Goal: Task Accomplishment & Management: Manage account settings

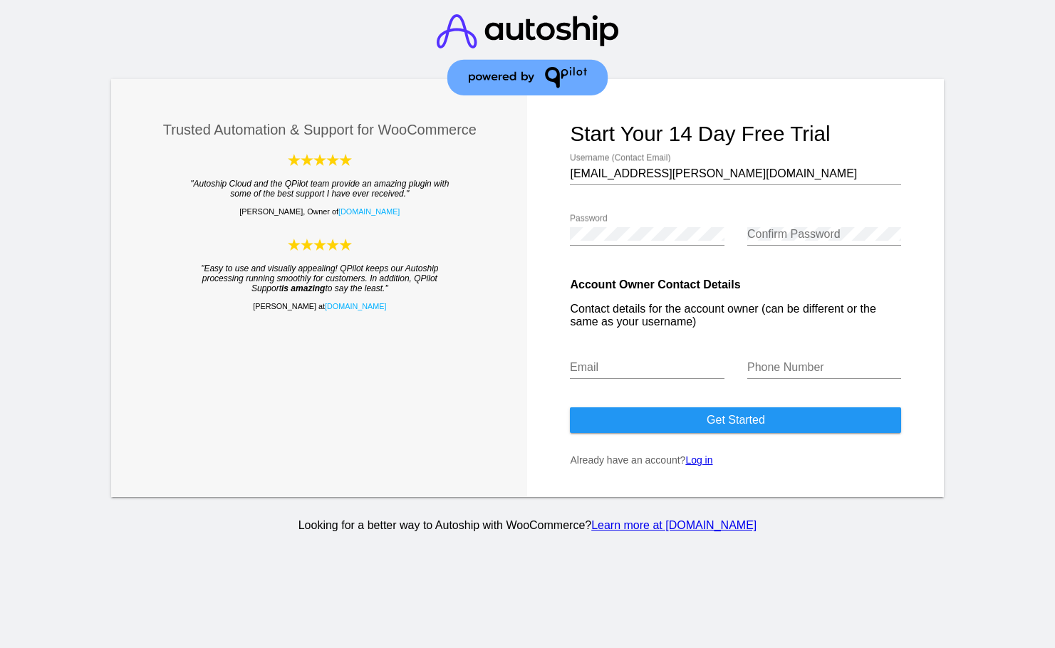
click at [700, 463] on link "Log in" at bounding box center [698, 460] width 27 height 11
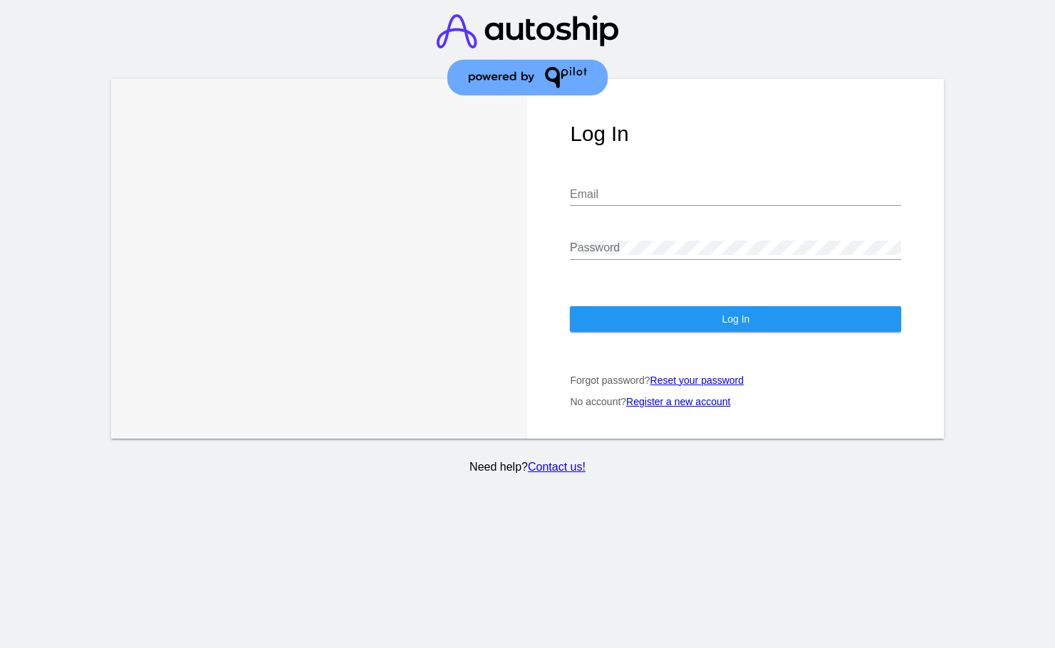
type input "[EMAIL_ADDRESS][PERSON_NAME][DOMAIN_NAME]"
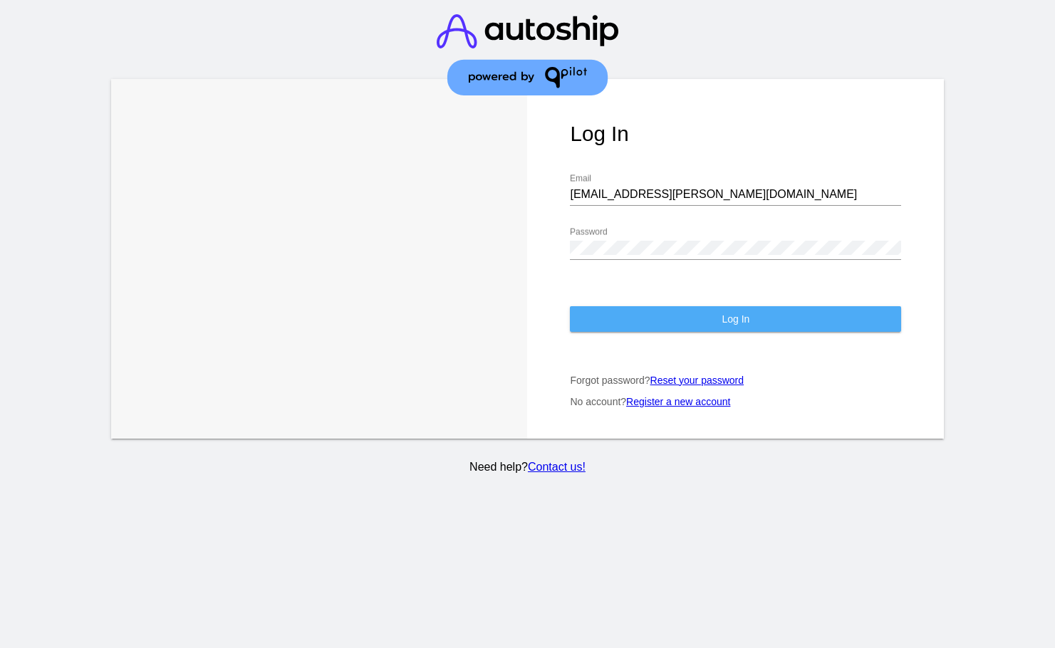
click at [640, 306] on button "Log In" at bounding box center [735, 319] width 331 height 26
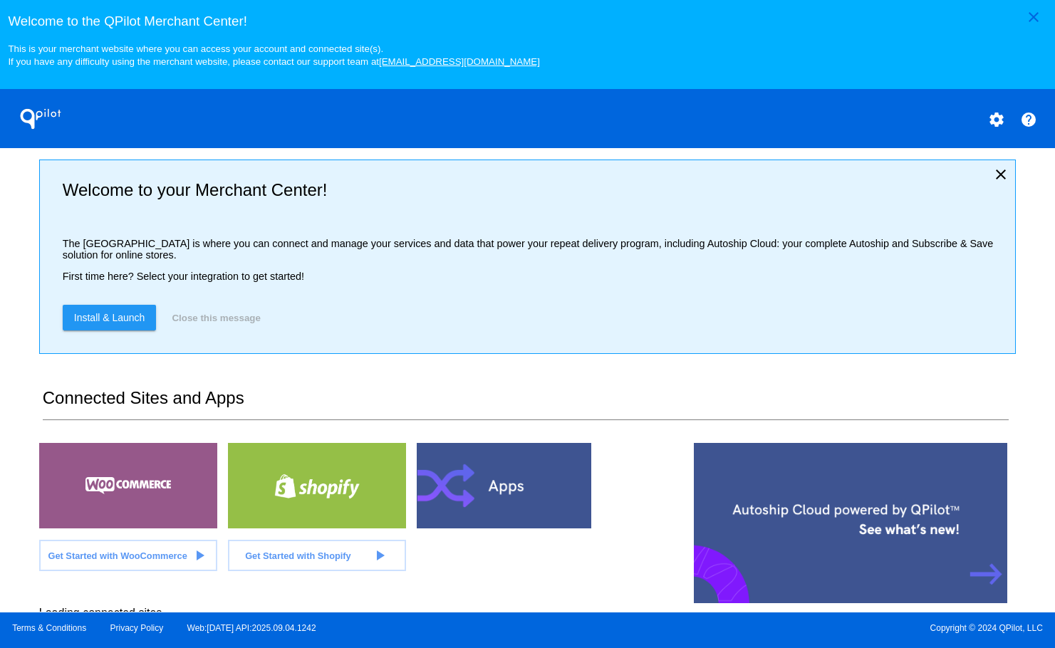
scroll to position [21, 0]
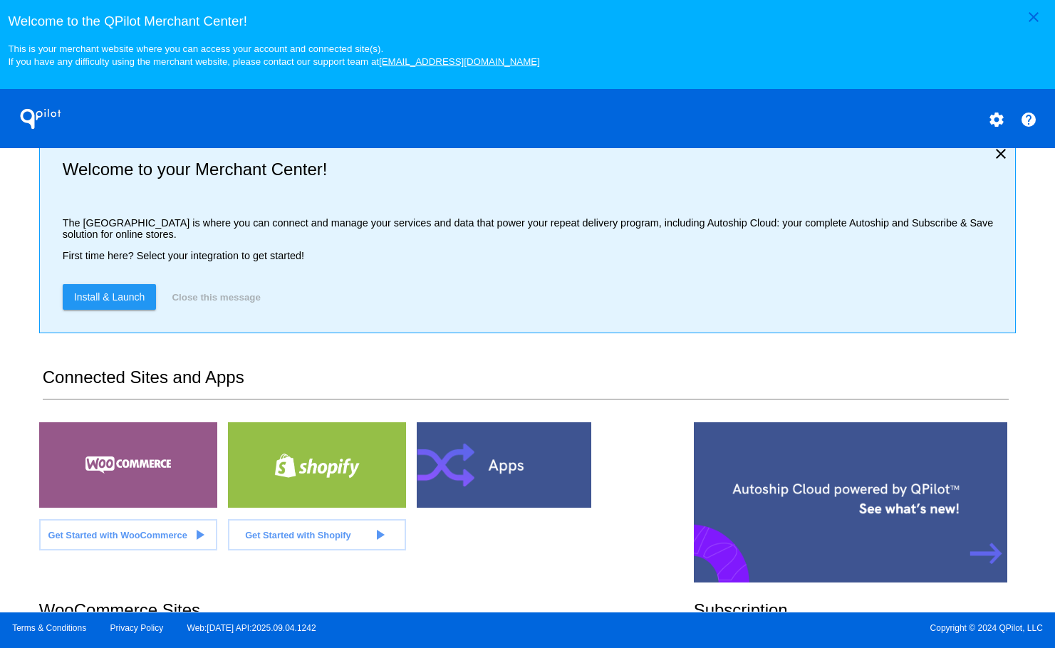
click at [165, 460] on div at bounding box center [128, 466] width 178 height 86
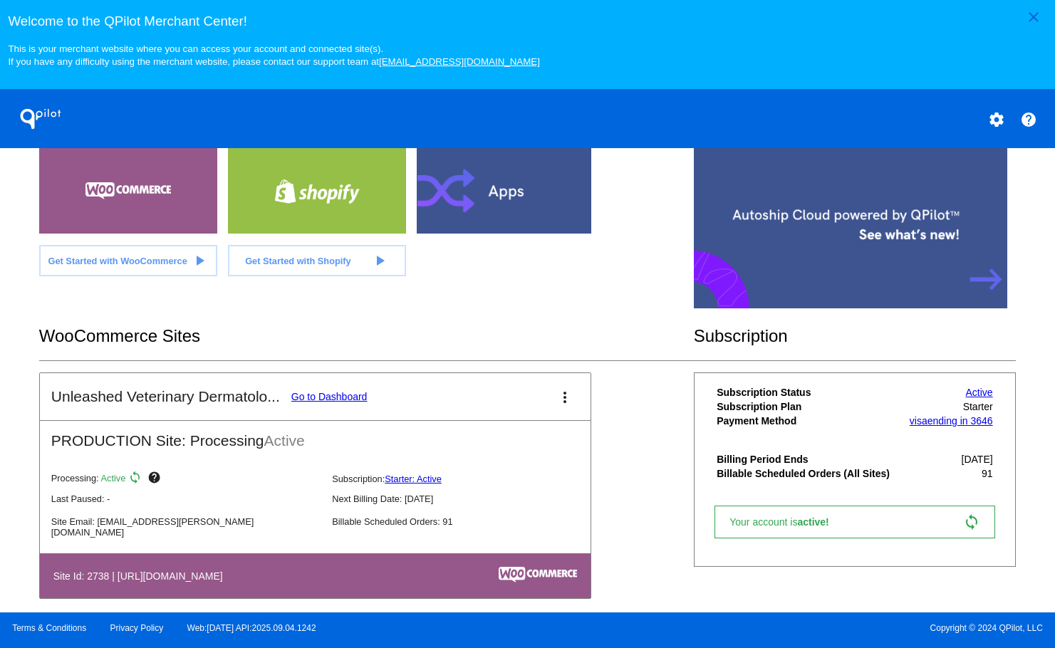
scroll to position [321, 0]
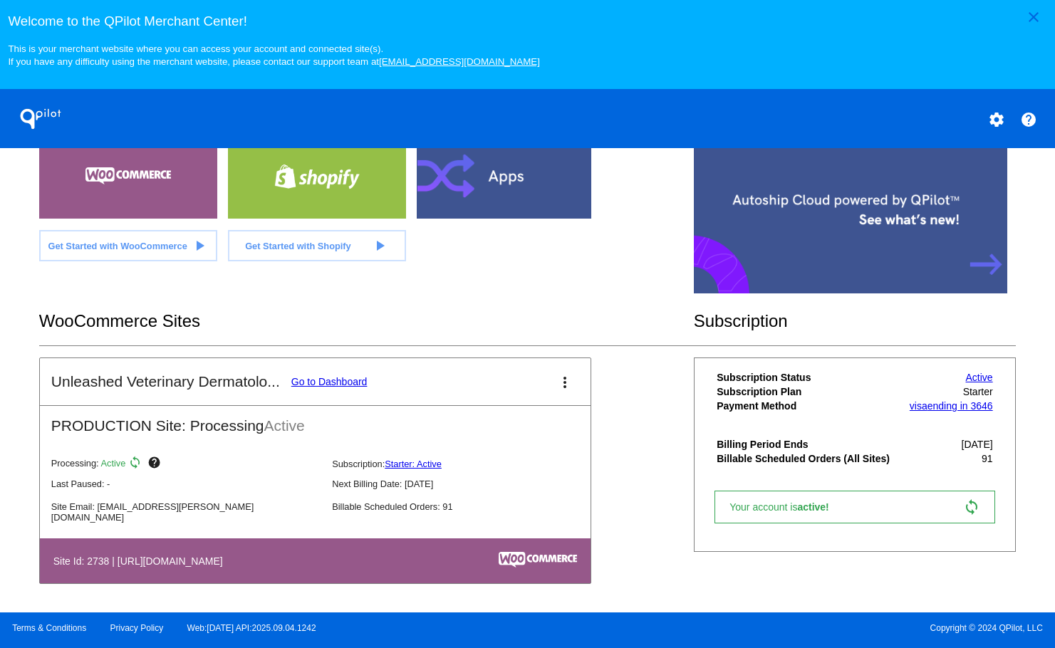
click at [332, 378] on link "Go to Dashboard" at bounding box center [329, 381] width 76 height 11
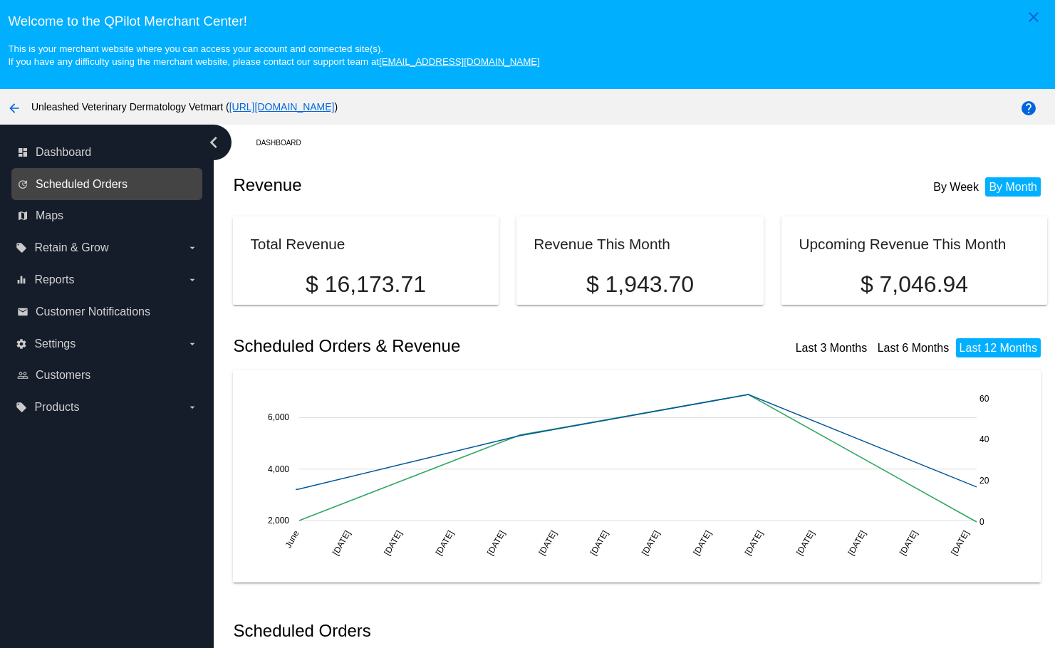
click at [124, 184] on span "Scheduled Orders" at bounding box center [82, 184] width 92 height 13
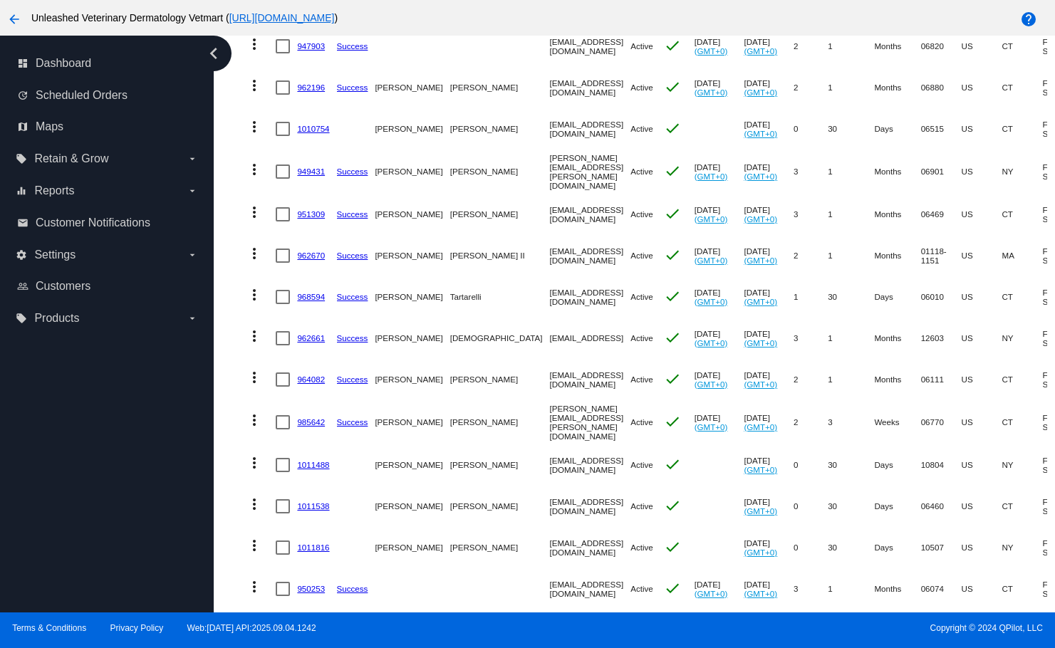
scroll to position [505, 0]
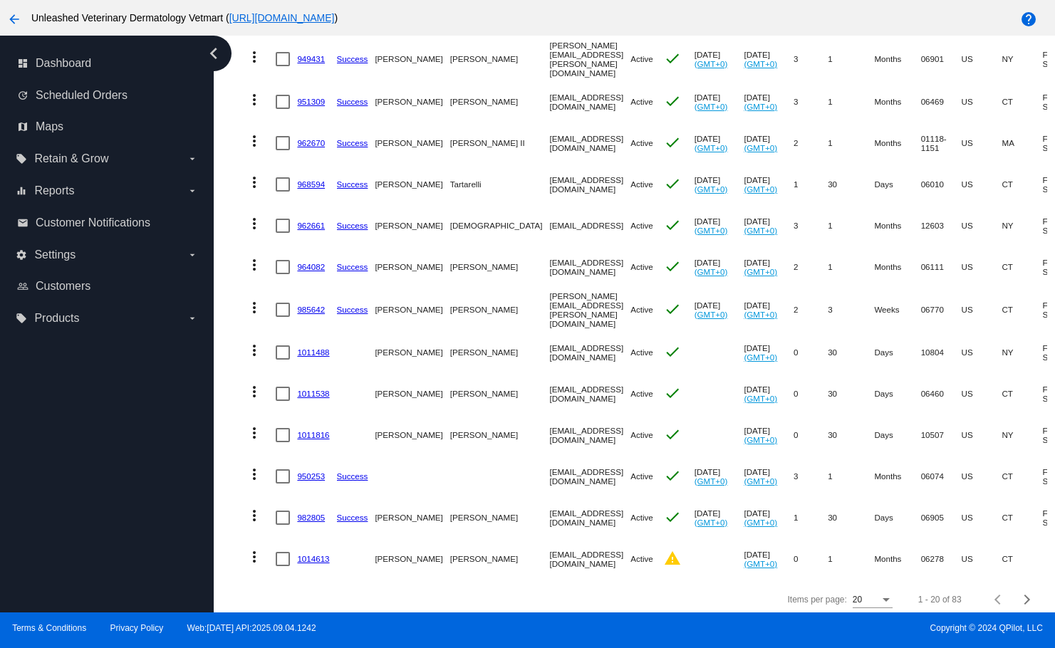
click at [330, 552] on mat-cell "1014613" at bounding box center [316, 559] width 39 height 41
click at [328, 554] on link "1014613" at bounding box center [313, 558] width 32 height 9
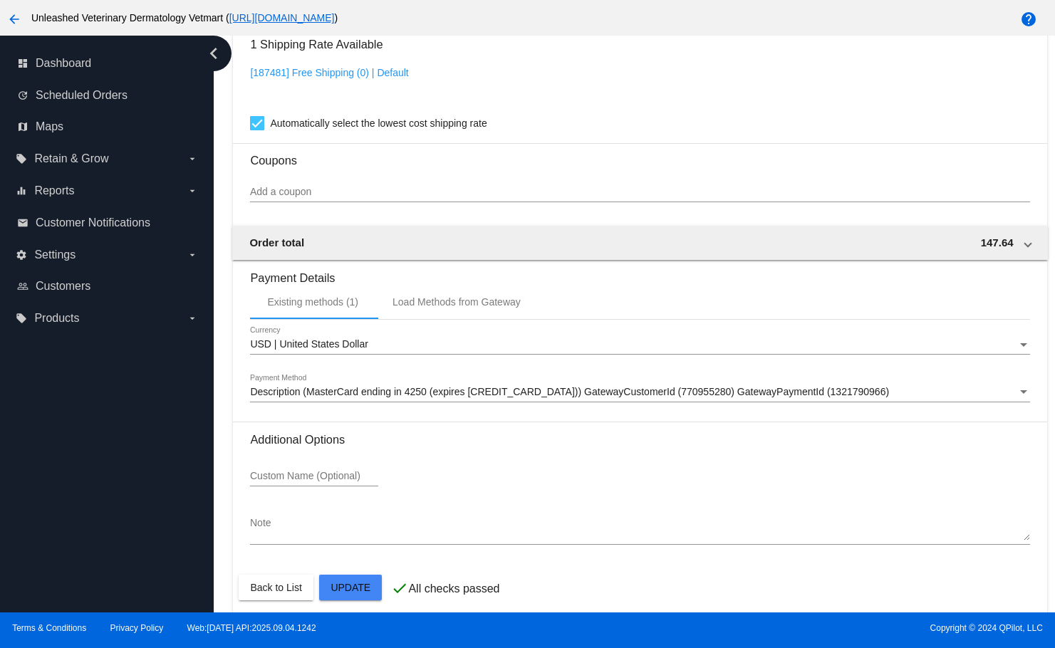
scroll to position [1077, 0]
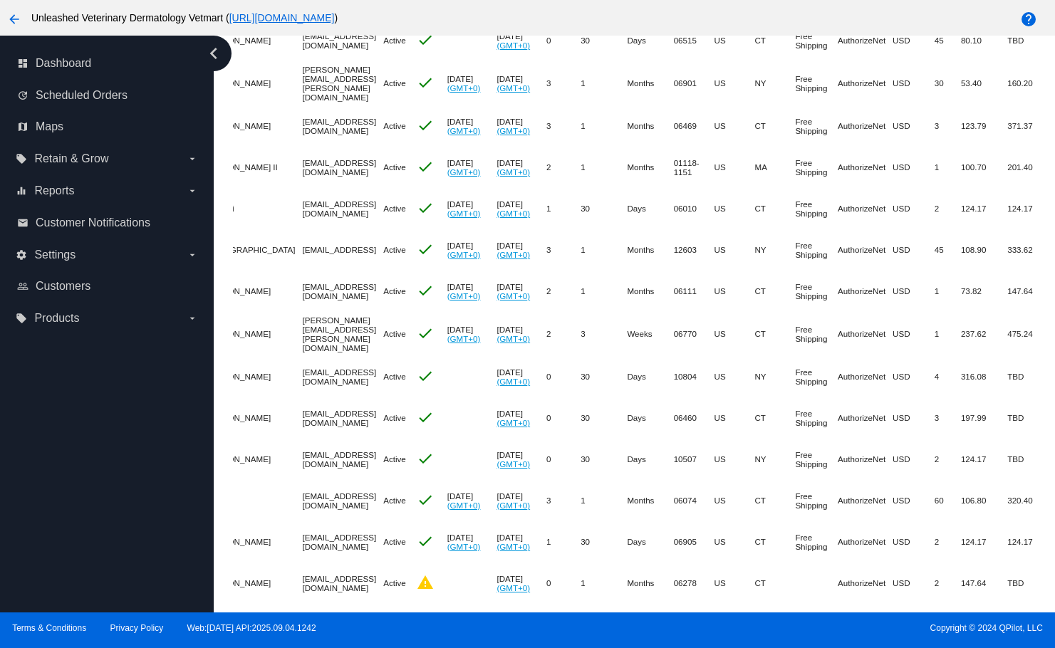
scroll to position [505, 0]
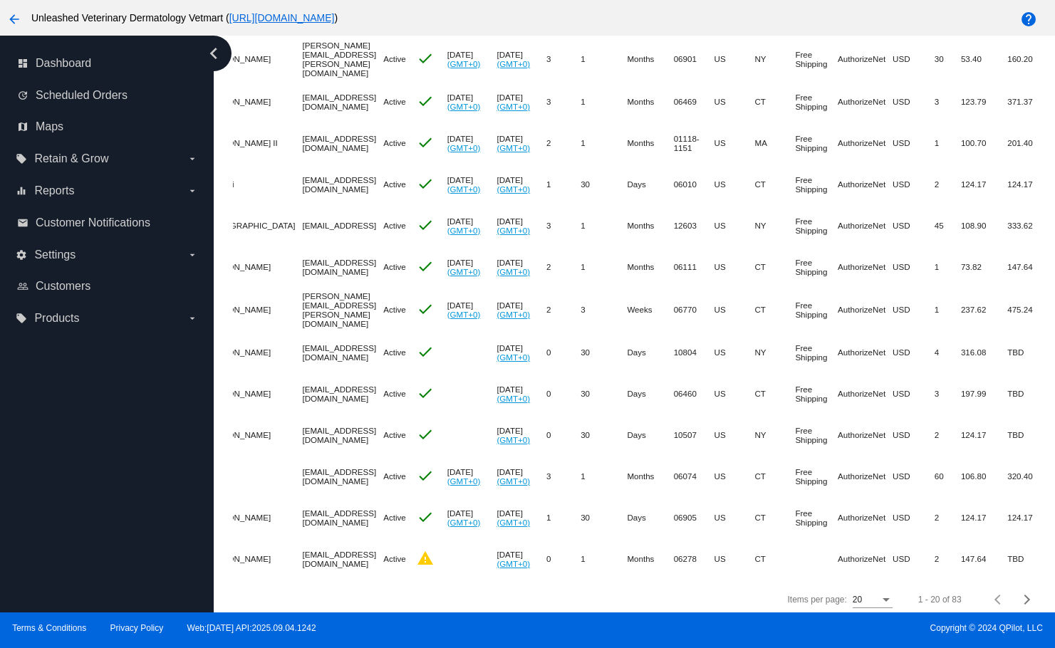
scroll to position [1577, 0]
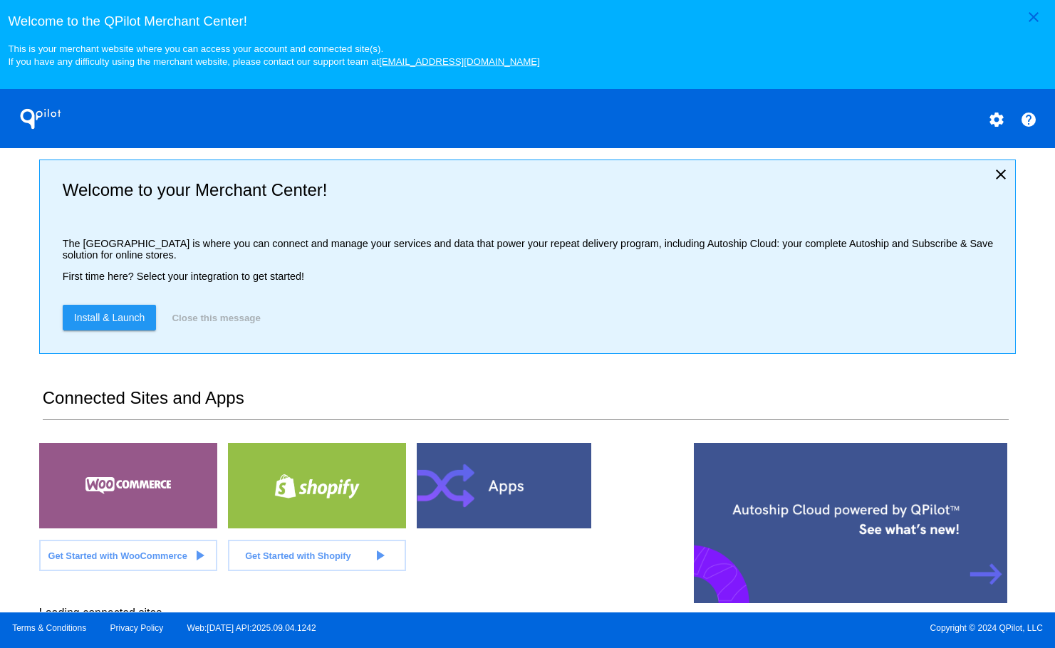
scroll to position [21, 0]
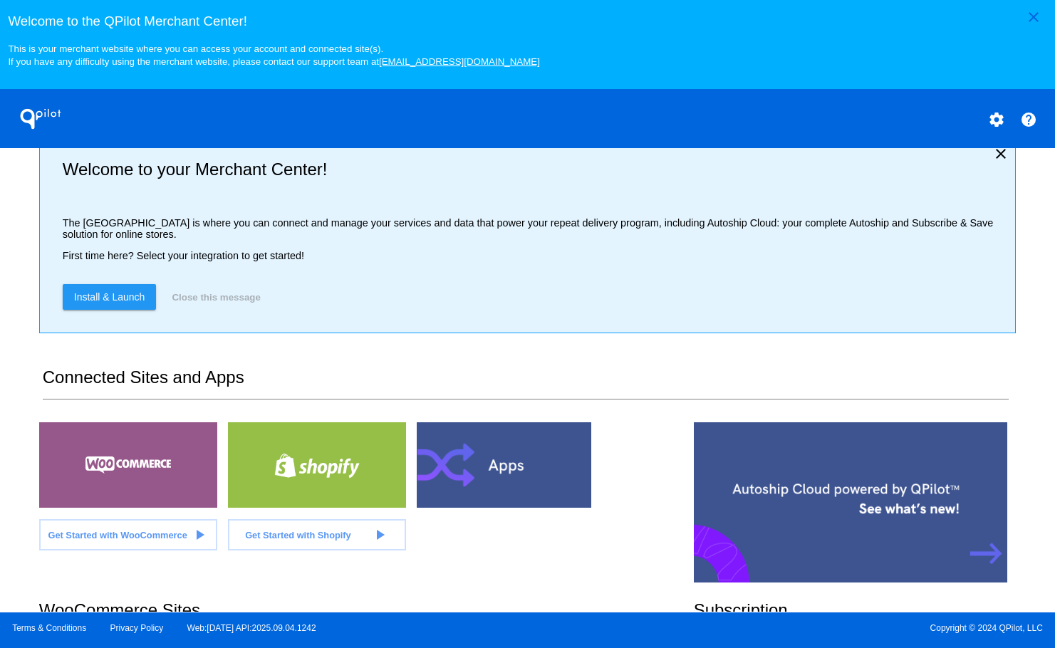
click at [166, 540] on link "Get Started with WooCommerce play_arrow" at bounding box center [128, 534] width 178 height 31
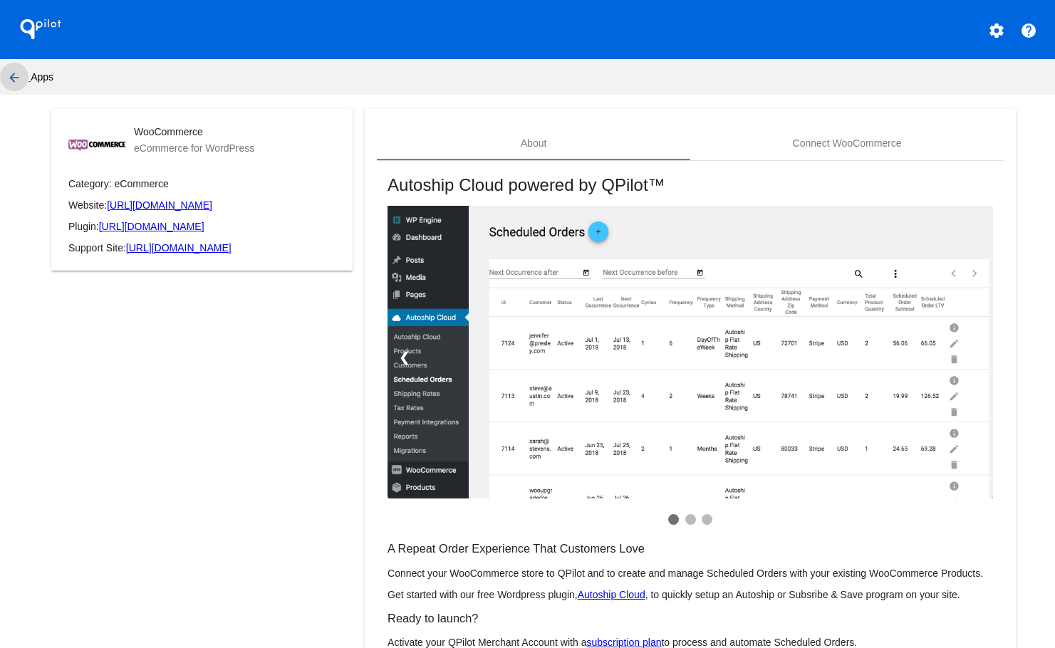
click at [12, 73] on mat-icon "arrow_back" at bounding box center [14, 77] width 17 height 17
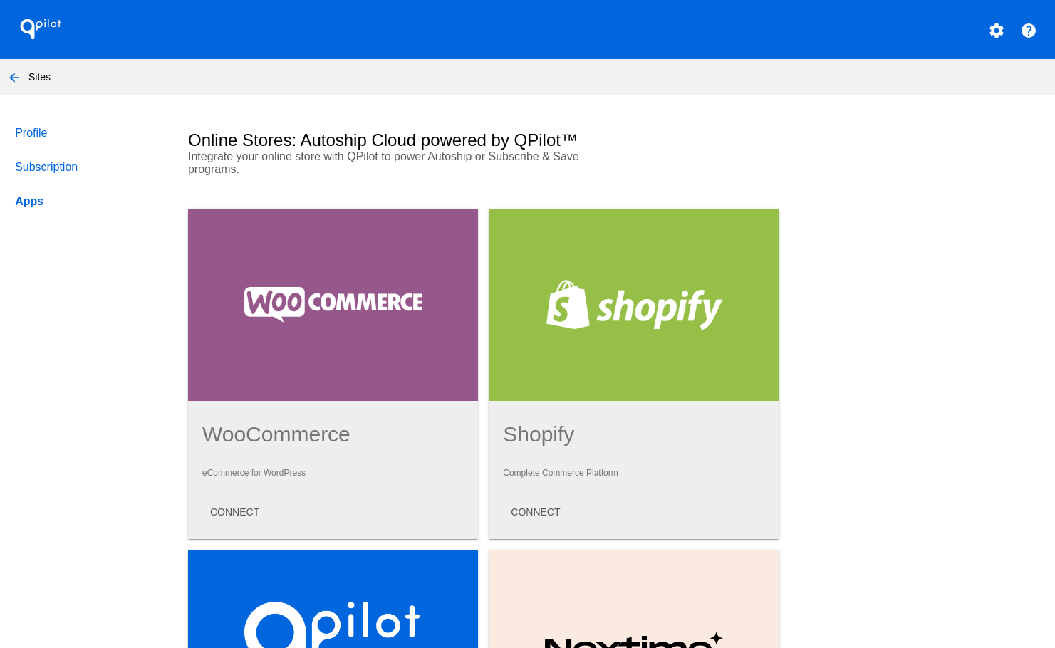
click at [50, 128] on link "Profile" at bounding box center [88, 133] width 152 height 34
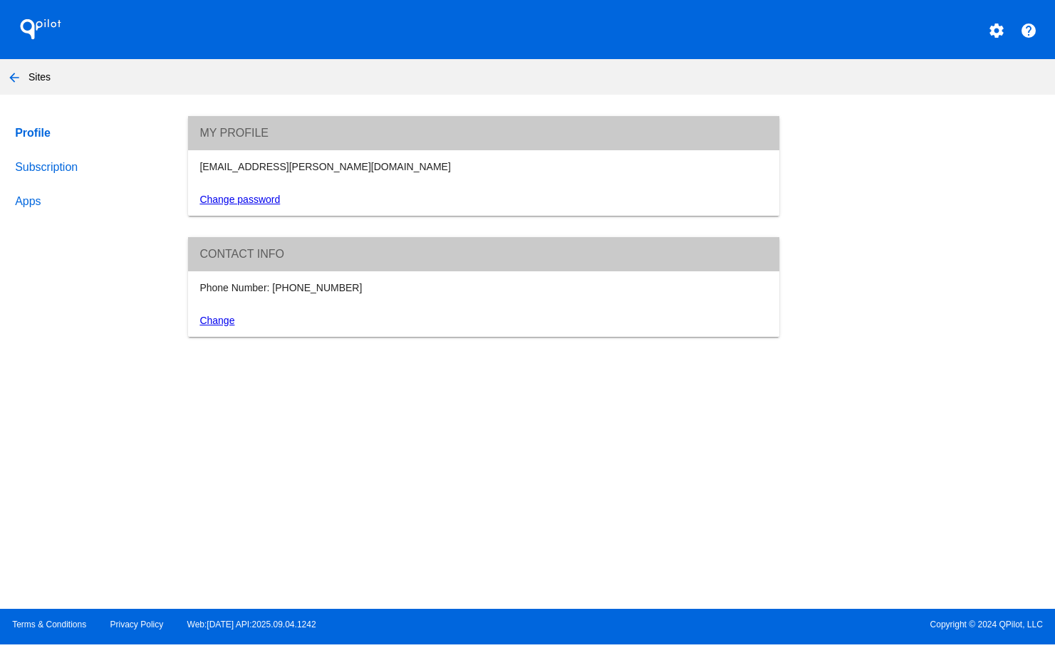
click at [18, 78] on mat-icon "arrow_back" at bounding box center [14, 77] width 17 height 17
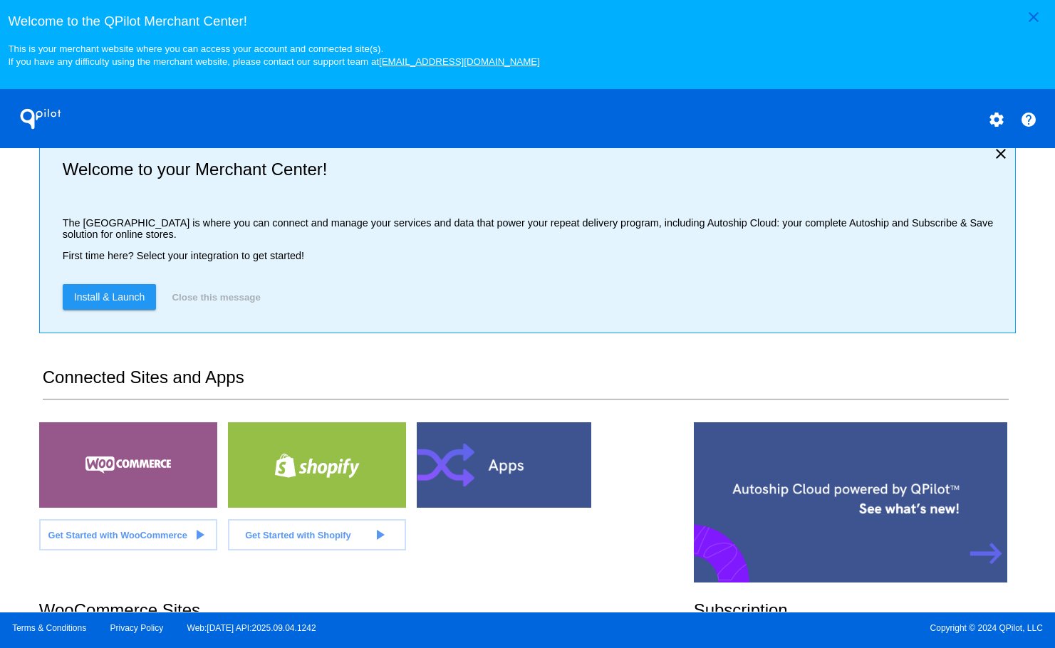
scroll to position [321, 0]
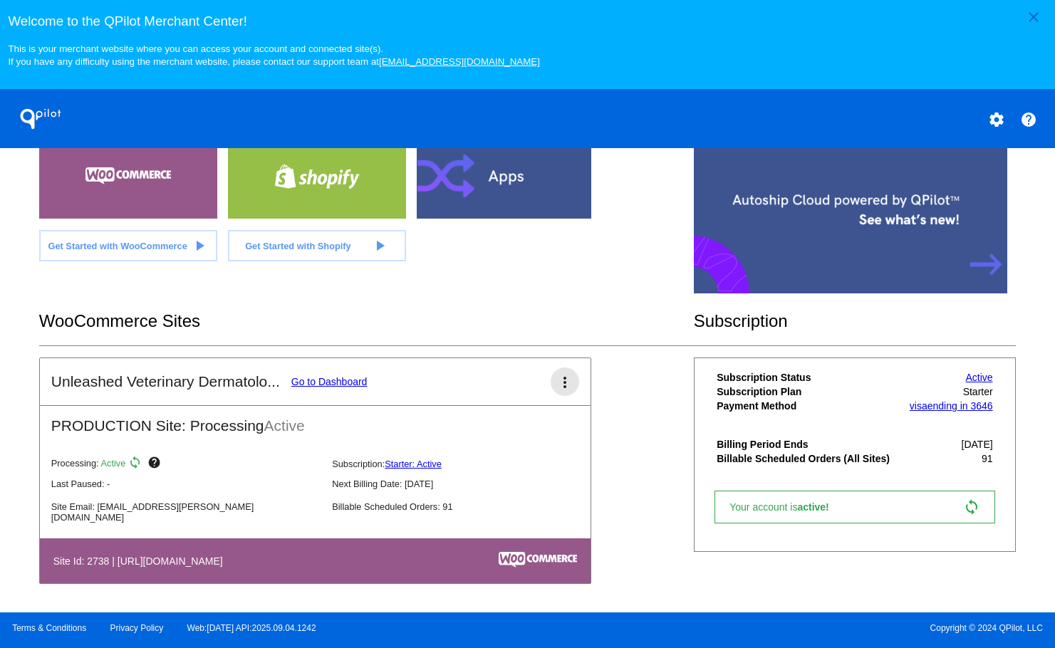
click at [567, 385] on mat-icon "more_vert" at bounding box center [564, 382] width 17 height 17
click at [510, 353] on div at bounding box center [527, 324] width 1055 height 648
click at [346, 380] on link "Go to Dashboard" at bounding box center [329, 381] width 76 height 11
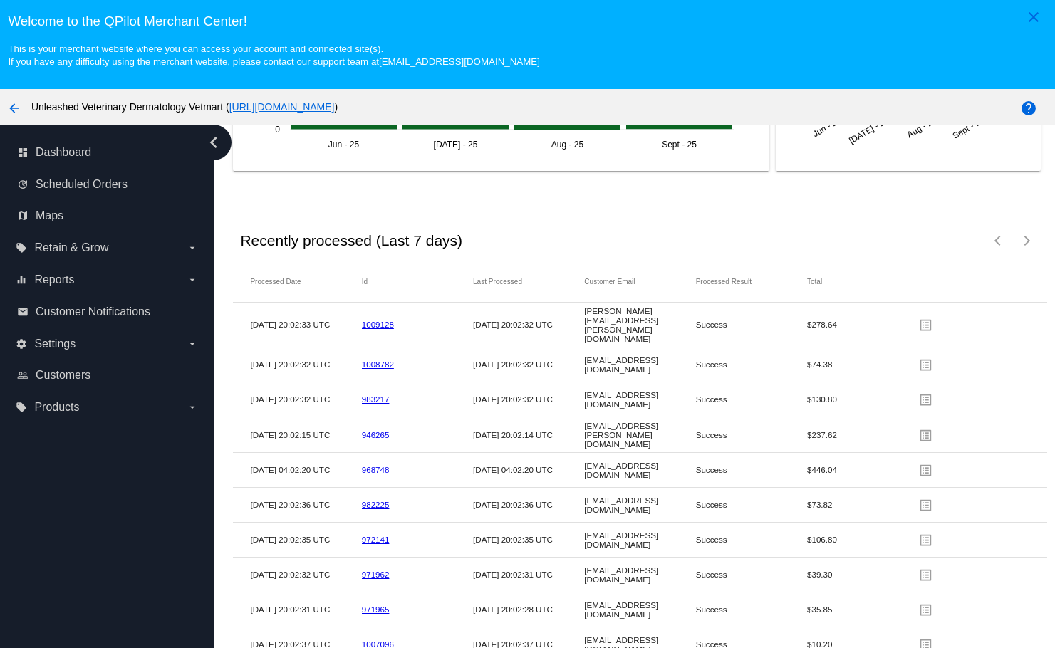
scroll to position [92, 0]
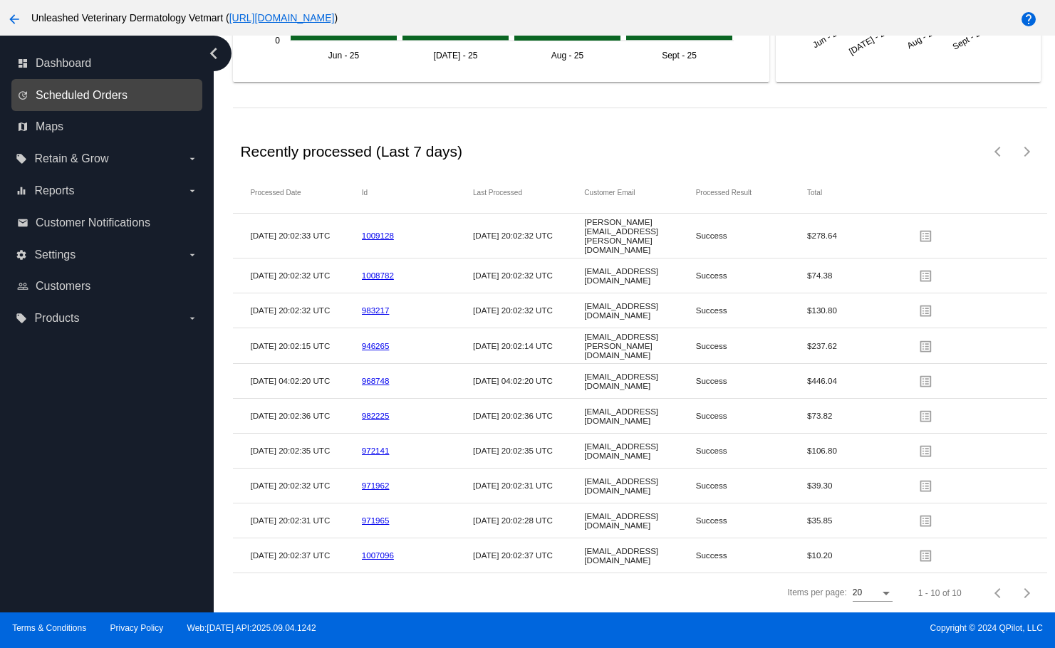
click at [91, 91] on span "Scheduled Orders" at bounding box center [82, 95] width 92 height 13
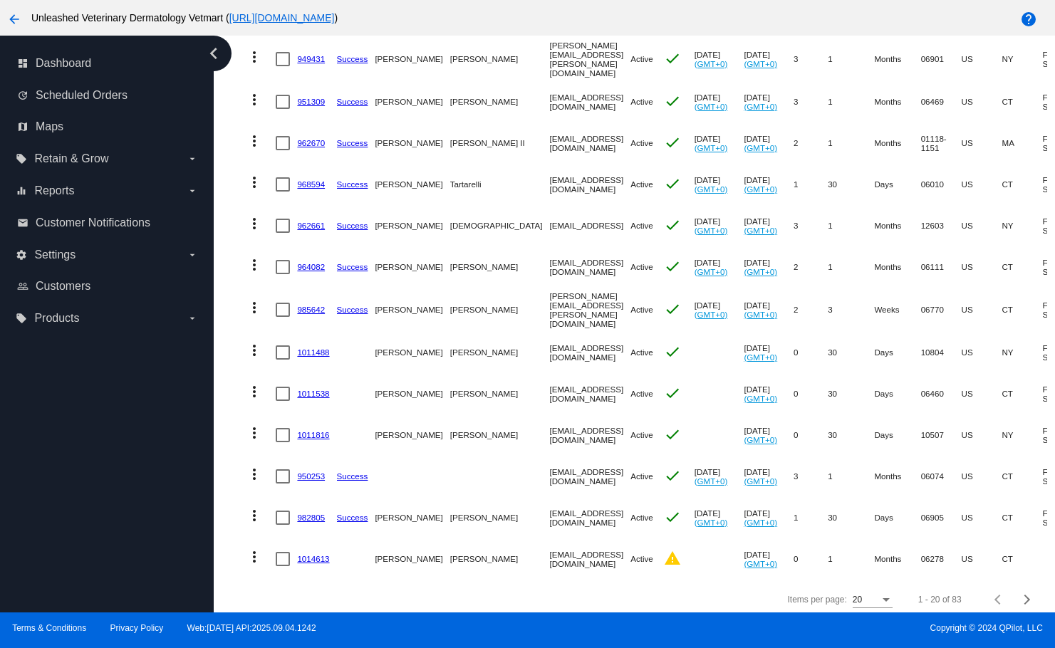
click at [311, 554] on link "1014613" at bounding box center [313, 558] width 32 height 9
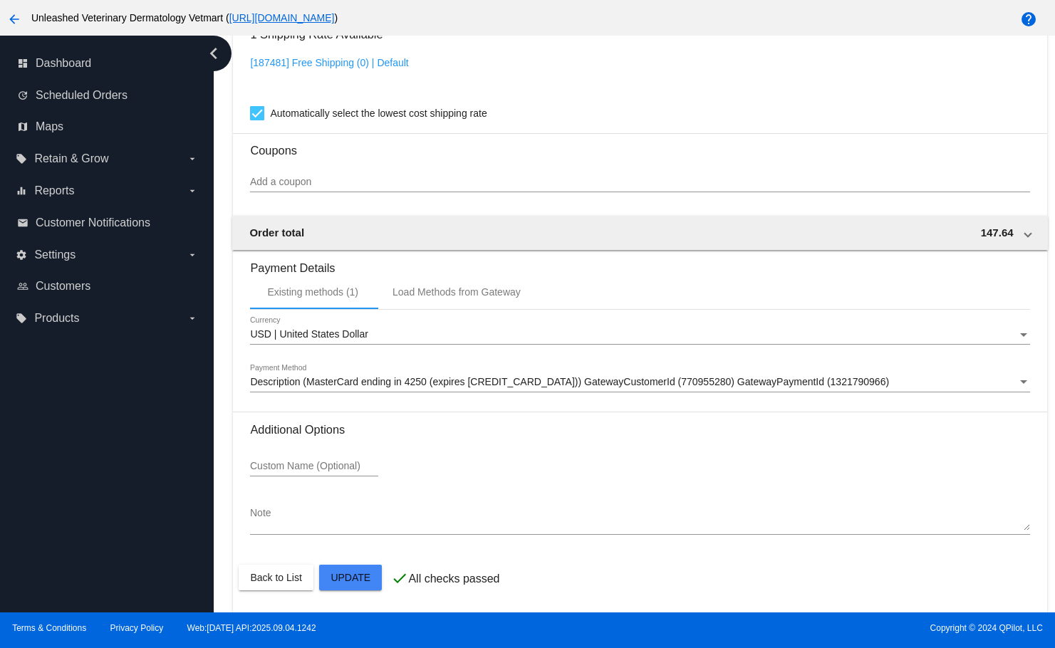
scroll to position [1077, 0]
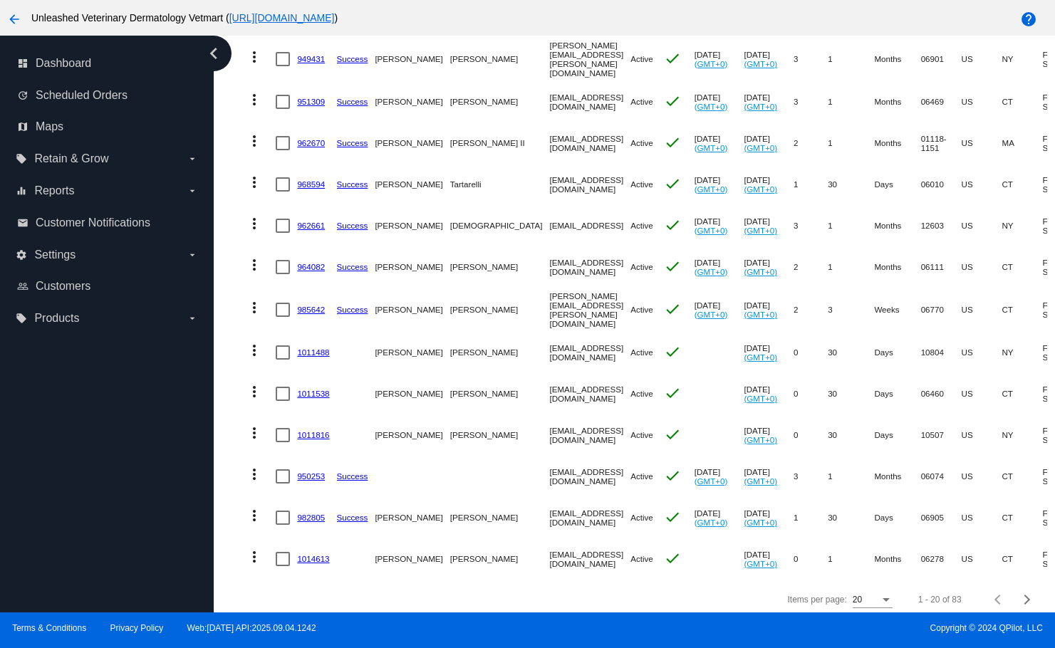
scroll to position [498, 0]
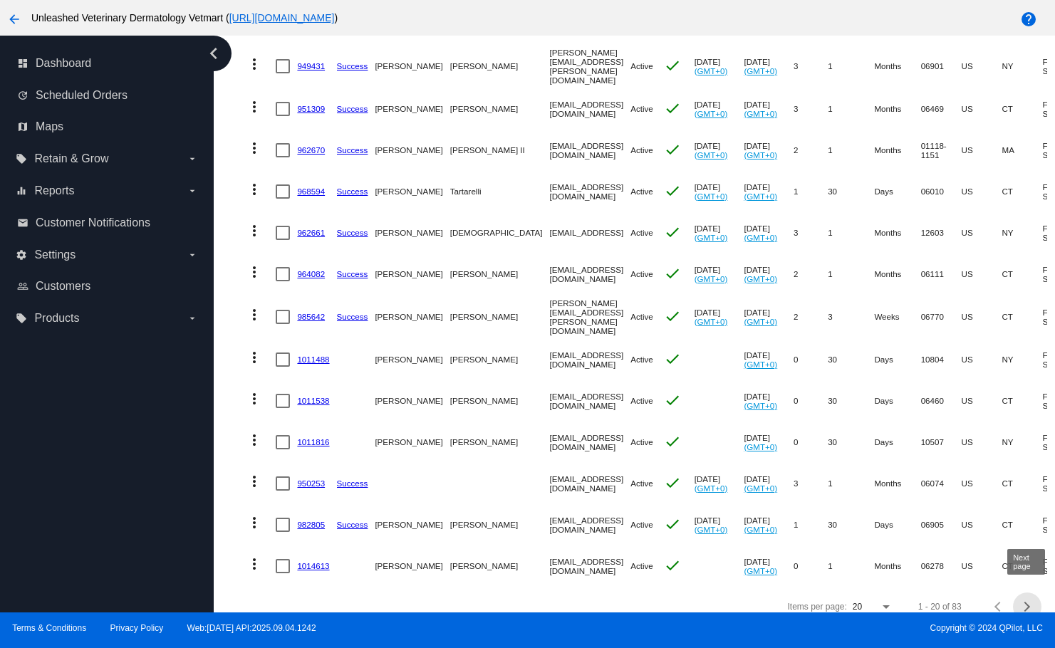
click at [1025, 602] on div "Next page" at bounding box center [1025, 607] width 10 height 10
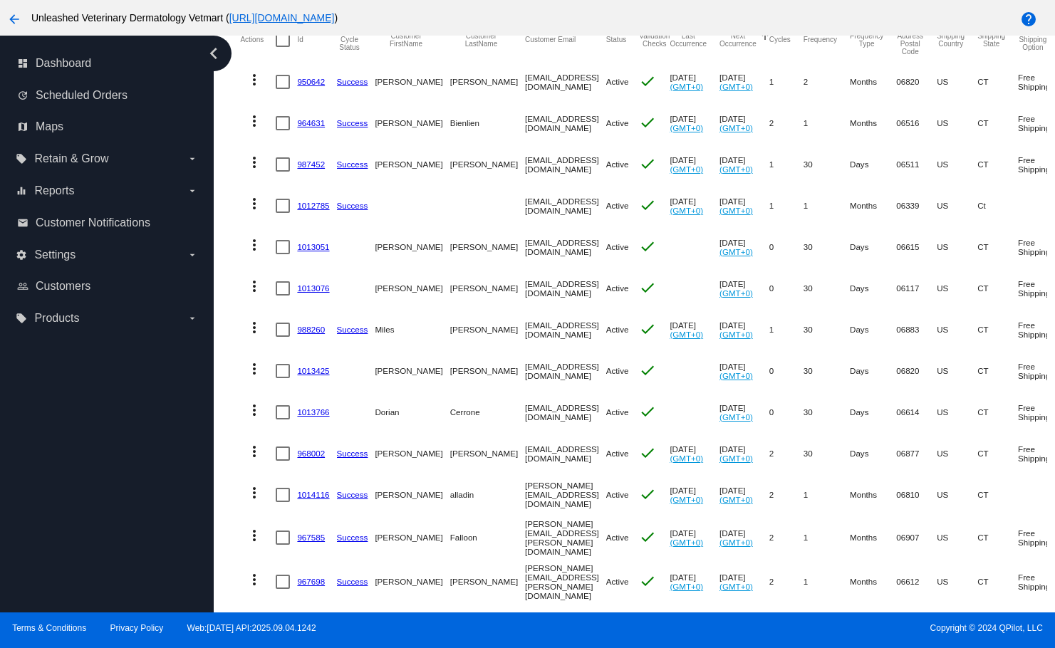
scroll to position [0, 0]
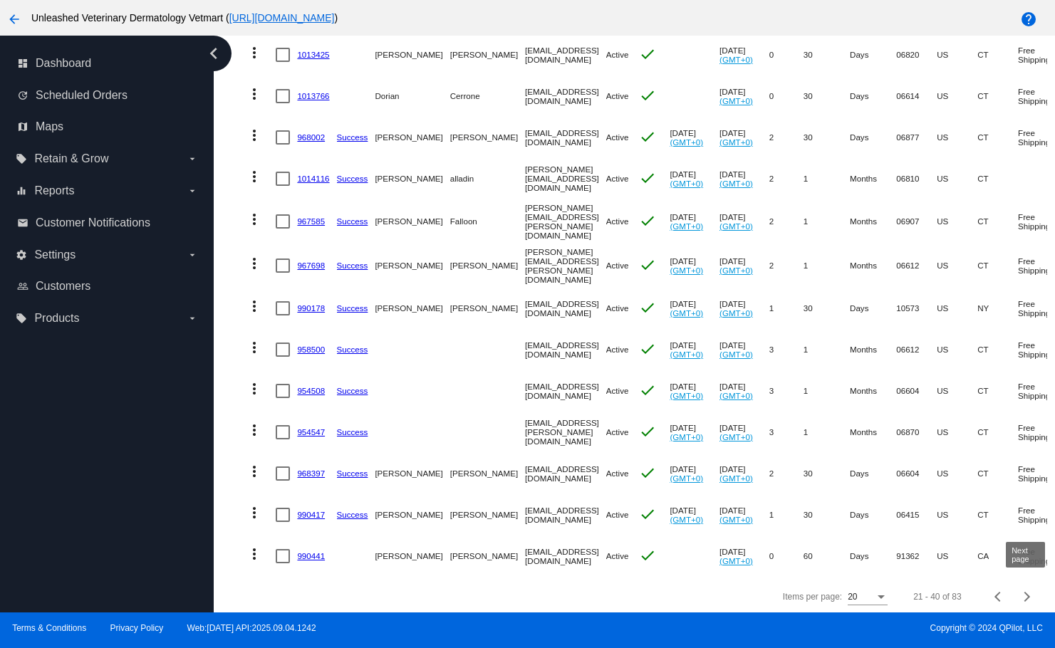
click at [1022, 588] on button "Next page" at bounding box center [1027, 597] width 29 height 29
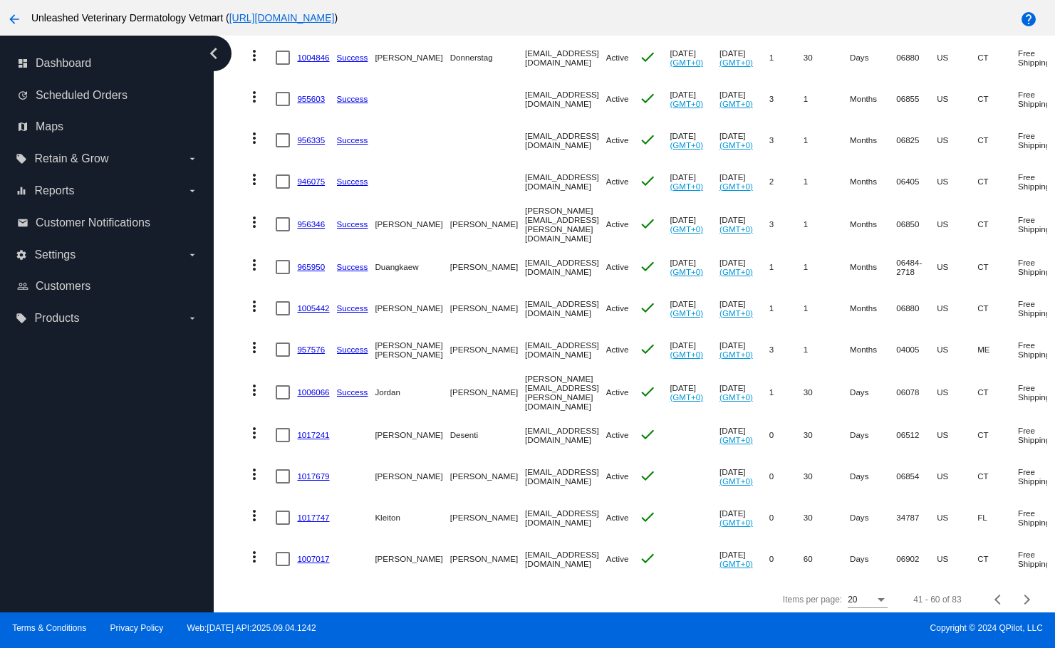
scroll to position [113, 0]
click at [1026, 600] on button "Next page" at bounding box center [1027, 600] width 29 height 29
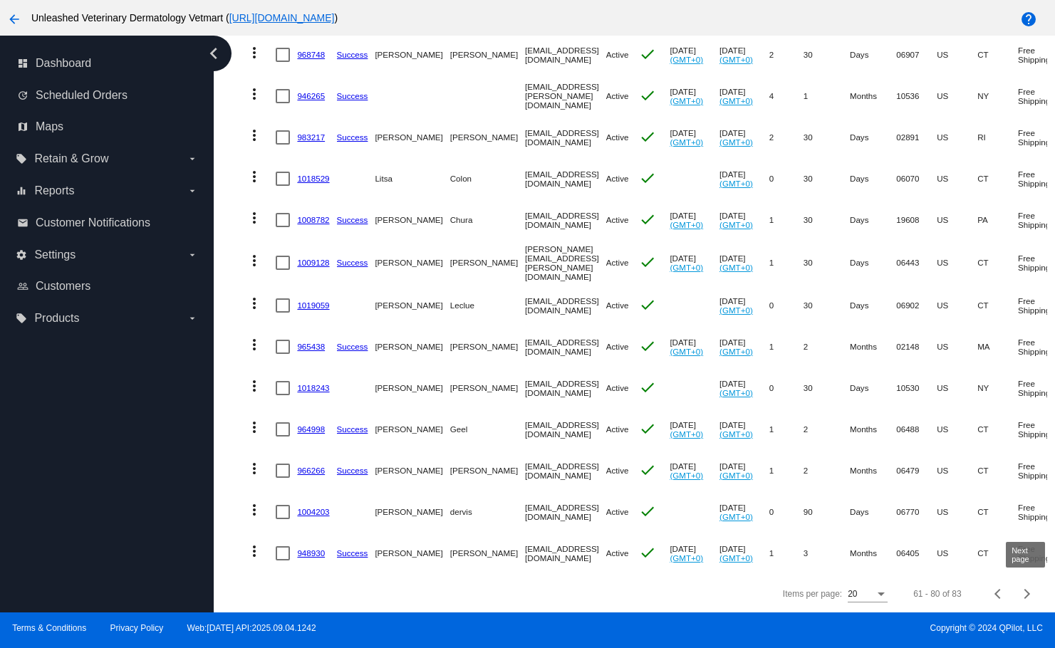
click at [1024, 596] on div "Next page" at bounding box center [1025, 594] width 10 height 10
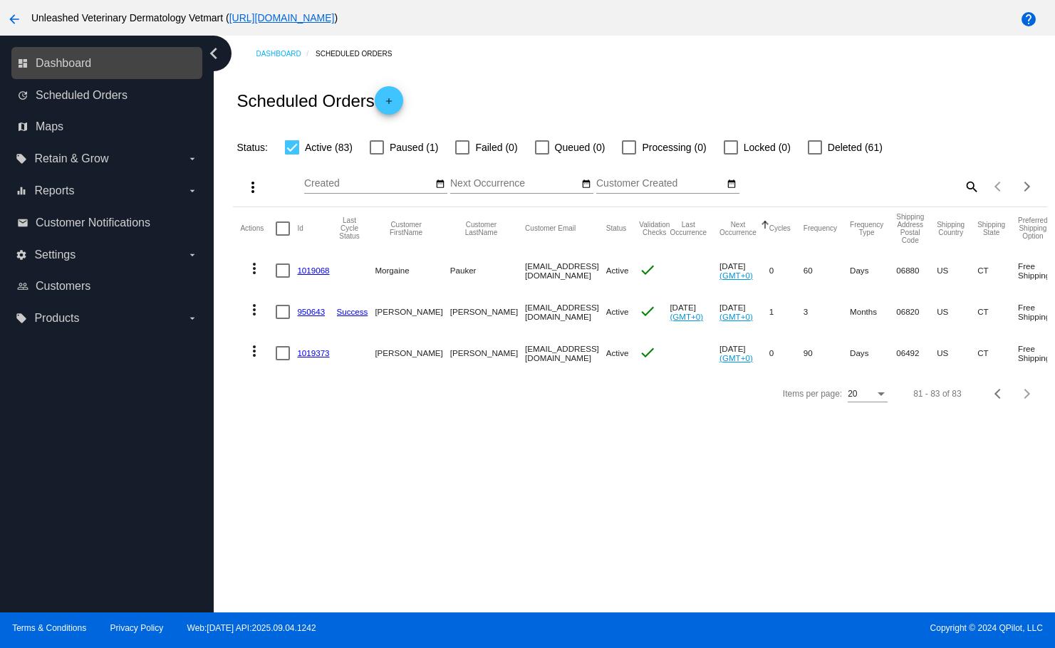
click at [100, 68] on link "dashboard Dashboard" at bounding box center [107, 63] width 181 height 23
